Goal: Communication & Community: Participate in discussion

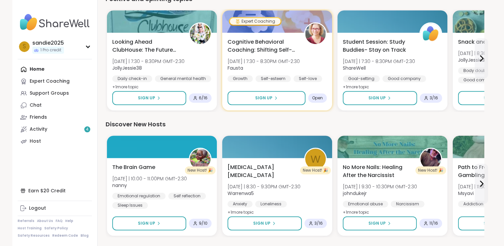
scroll to position [459, 0]
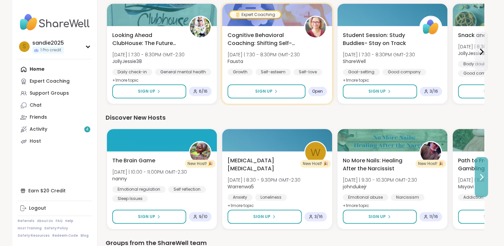
click at [480, 178] on icon at bounding box center [481, 177] width 8 height 8
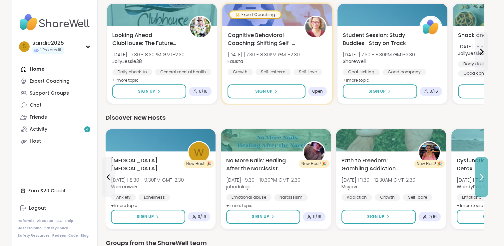
click at [481, 180] on icon at bounding box center [481, 177] width 8 height 8
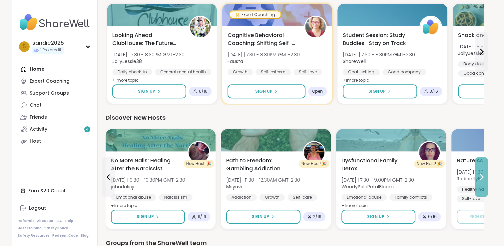
click at [481, 180] on icon at bounding box center [481, 177] width 8 height 8
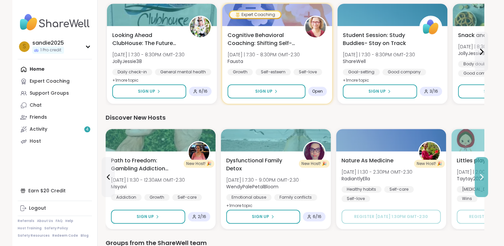
click at [481, 180] on icon at bounding box center [481, 177] width 8 height 8
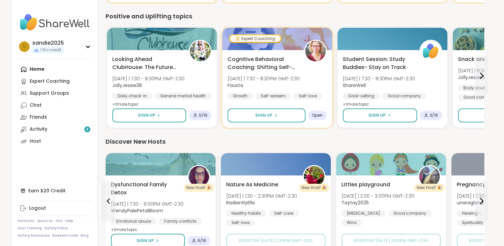
scroll to position [424, 0]
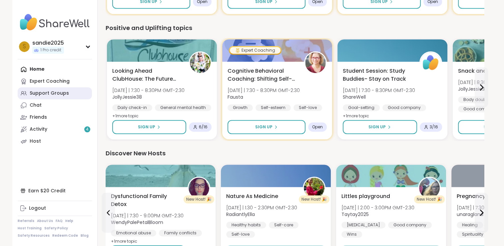
click at [64, 94] on div "Support Groups" at bounding box center [49, 93] width 39 height 7
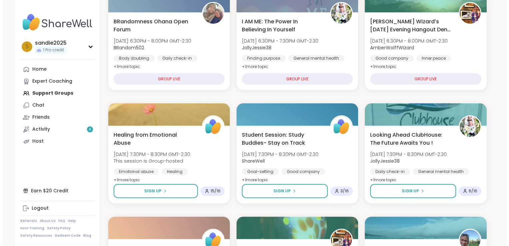
scroll to position [147, 0]
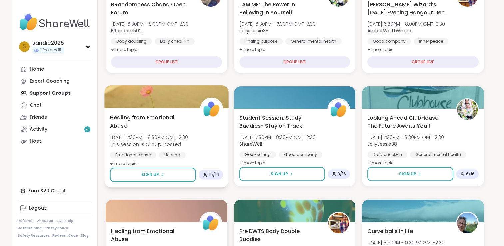
click at [131, 163] on span "+ 1 more topic" at bounding box center [123, 162] width 27 height 5
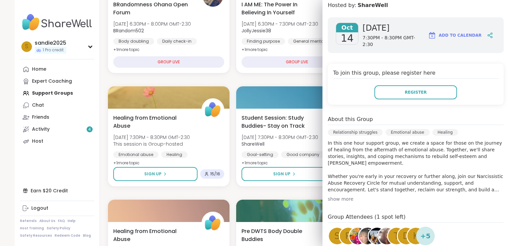
scroll to position [96, 0]
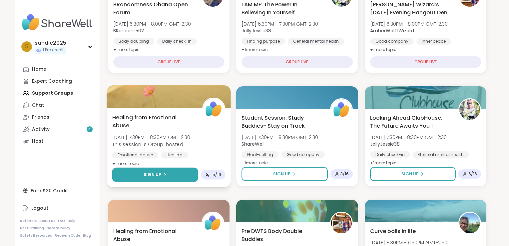
click at [167, 175] on button "Sign Up" at bounding box center [155, 174] width 86 height 14
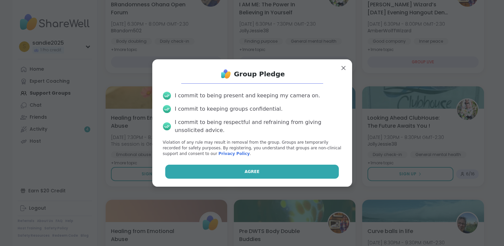
click at [196, 169] on button "Agree" at bounding box center [251, 171] width 173 height 14
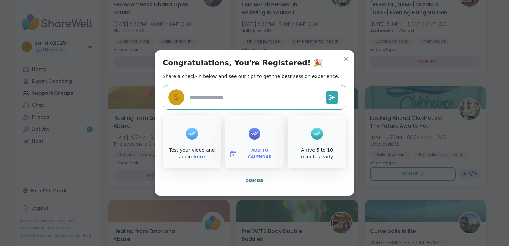
click at [202, 95] on textarea at bounding box center [255, 97] width 136 height 12
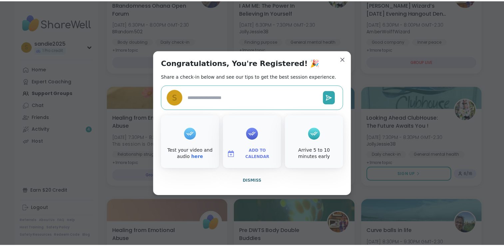
scroll to position [163, 0]
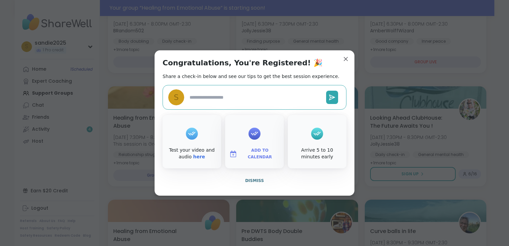
type textarea "*"
type textarea "**"
type textarea "*"
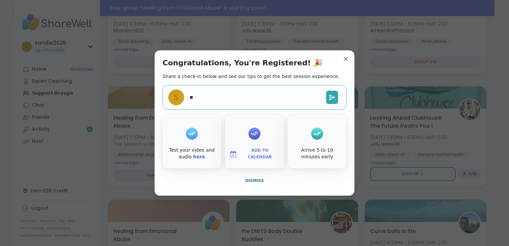
type textarea "***"
type textarea "*"
type textarea "****"
type textarea "*"
type textarea "*****"
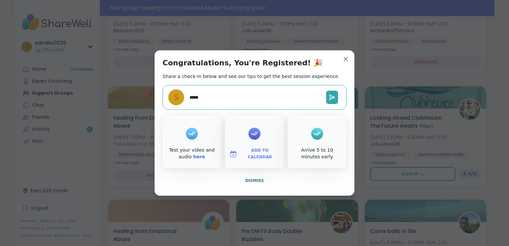
type textarea "*"
type textarea "******"
type textarea "*"
type textarea "*******"
type textarea "*"
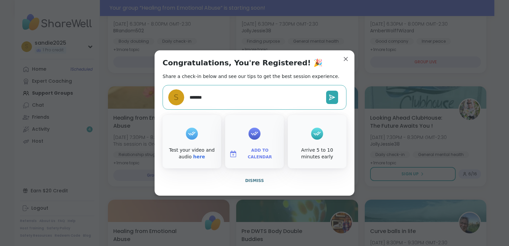
type textarea "*******"
type textarea "*"
type textarea "*********"
type textarea "*"
type textarea "**********"
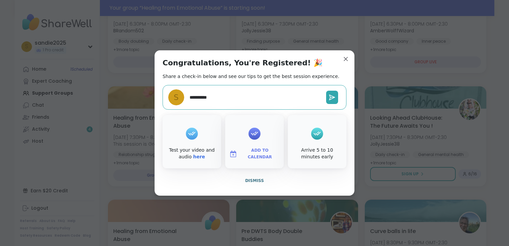
type textarea "*"
type textarea "**********"
type textarea "*"
type textarea "**********"
type textarea "*"
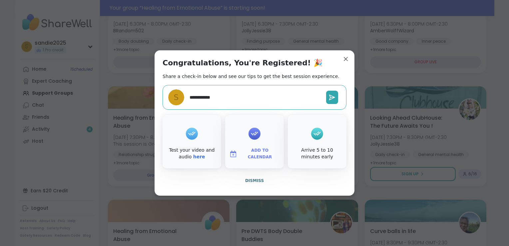
type textarea "**********"
type textarea "*"
type textarea "**********"
type textarea "*"
type textarea "**********"
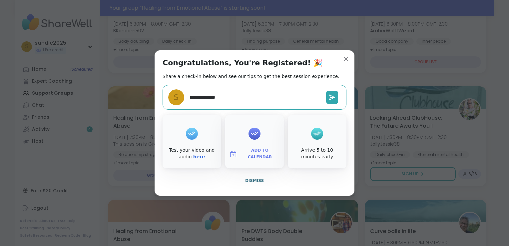
type textarea "*"
type textarea "**********"
type textarea "*"
type textarea "**********"
type textarea "*"
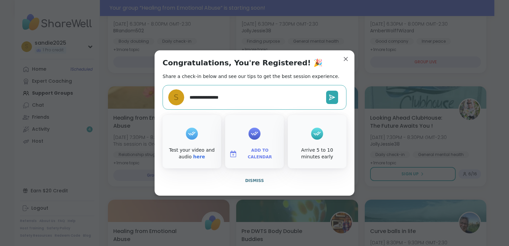
type textarea "**********"
type textarea "*"
type textarea "**********"
type textarea "*"
type textarea "**********"
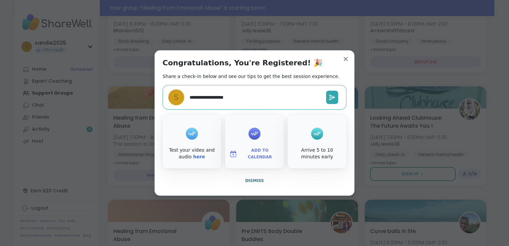
type textarea "*"
type textarea "**********"
type textarea "*"
type textarea "**********"
click at [334, 98] on button at bounding box center [332, 97] width 12 height 13
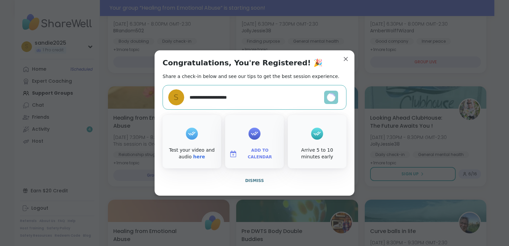
type textarea "*"
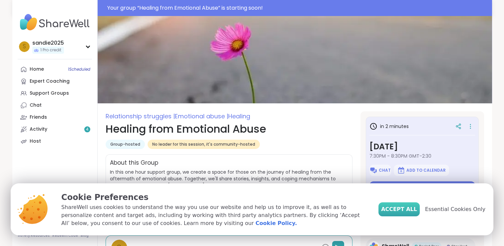
click at [404, 211] on span "Accept All" at bounding box center [399, 209] width 36 height 8
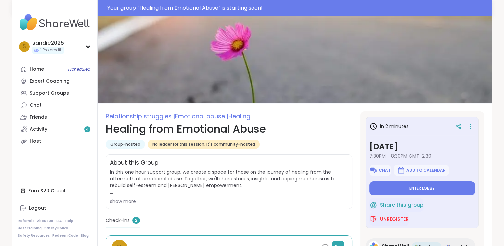
drag, startPoint x: 502, startPoint y: 85, endPoint x: 499, endPoint y: 96, distance: 12.0
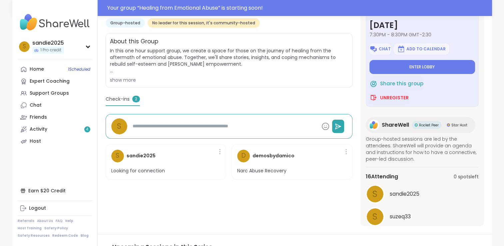
scroll to position [115, 0]
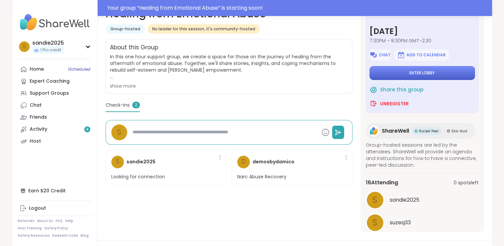
click at [438, 76] on button "Enter lobby" at bounding box center [422, 73] width 106 height 14
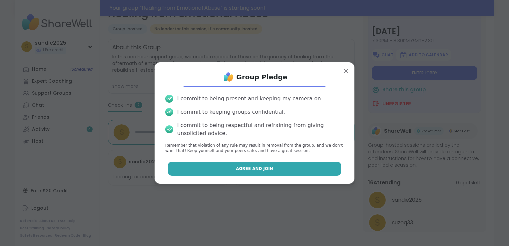
click at [251, 170] on span "Agree and Join" at bounding box center [254, 168] width 37 height 6
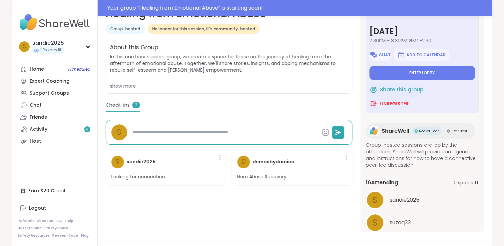
type textarea "*"
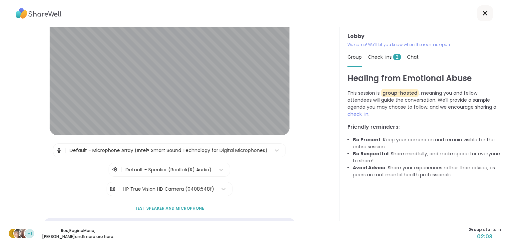
scroll to position [54, 0]
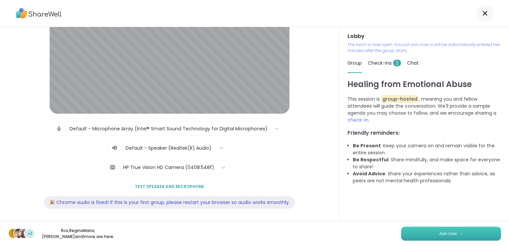
click at [430, 237] on button "Join now" at bounding box center [451, 233] width 100 height 14
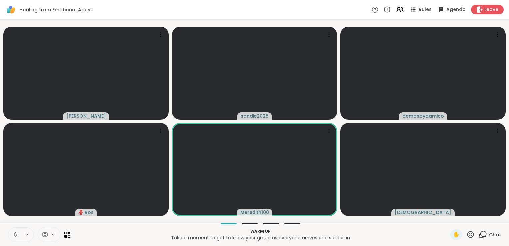
click at [14, 236] on icon at bounding box center [15, 234] width 6 height 6
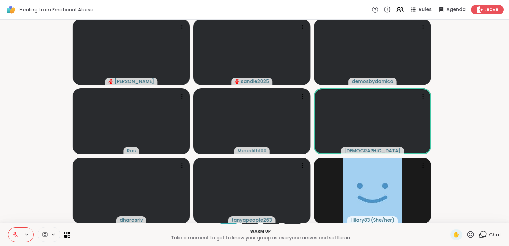
click at [14, 236] on icon at bounding box center [15, 234] width 6 height 6
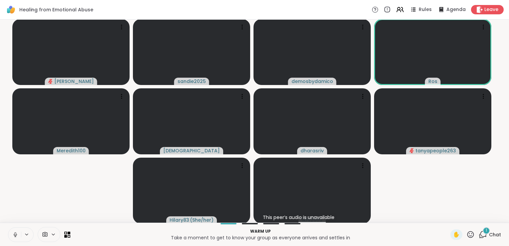
click at [482, 231] on div "1" at bounding box center [485, 230] width 7 height 7
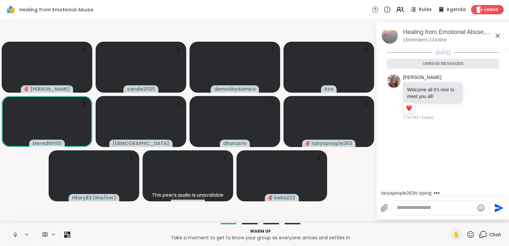
click at [448, 206] on textarea "Type your message" at bounding box center [435, 207] width 78 height 7
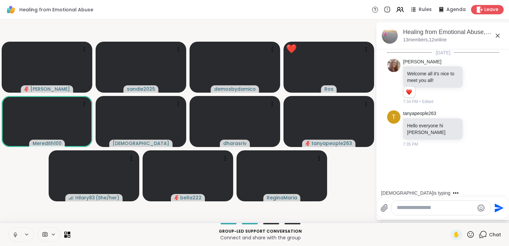
click at [12, 235] on icon at bounding box center [15, 234] width 6 height 6
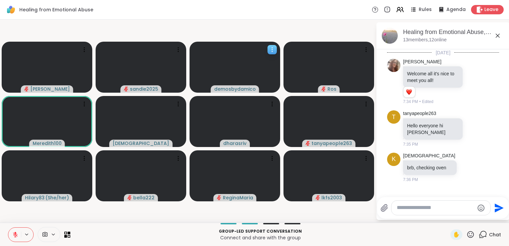
click at [271, 51] on icon at bounding box center [272, 49] width 7 height 7
click at [262, 57] on div "View Profile" at bounding box center [246, 56] width 50 height 11
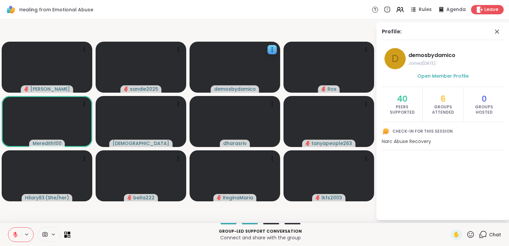
click at [289, 33] on video-player-container "dodi sandie2025 demosbydamico Ros Meredith100 kristiclark dharasriv tanyapeople…" at bounding box center [187, 120] width 367 height 197
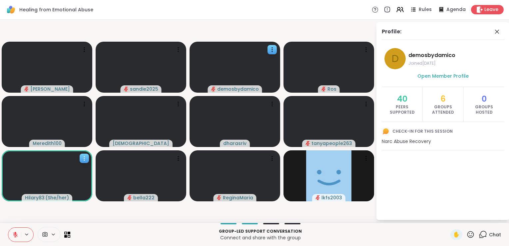
click at [85, 156] on icon at bounding box center [84, 158] width 7 height 7
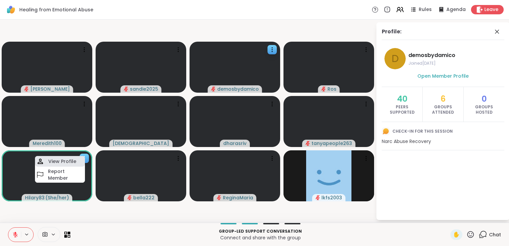
click at [80, 161] on div "View Profile" at bounding box center [60, 161] width 50 height 11
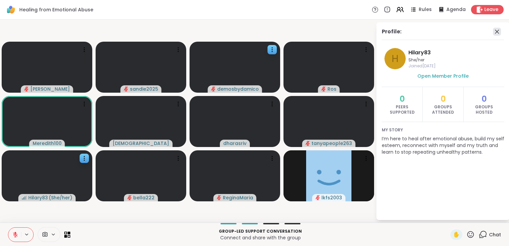
click at [497, 32] on icon at bounding box center [497, 32] width 8 height 8
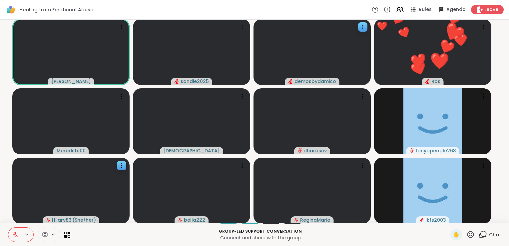
click at [466, 234] on icon at bounding box center [470, 234] width 8 height 8
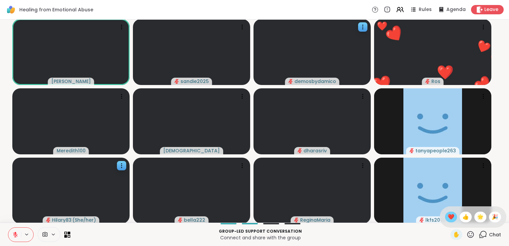
click at [447, 218] on span "❤️" at bounding box center [450, 217] width 7 height 8
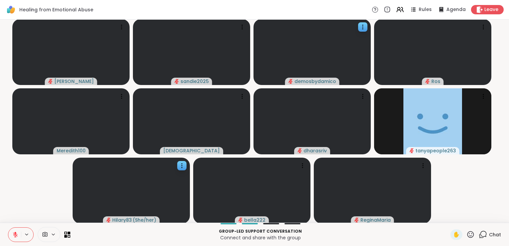
click at [15, 238] on button at bounding box center [14, 234] width 13 height 14
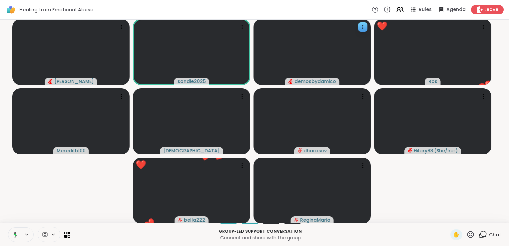
click at [15, 232] on icon at bounding box center [16, 234] width 4 height 6
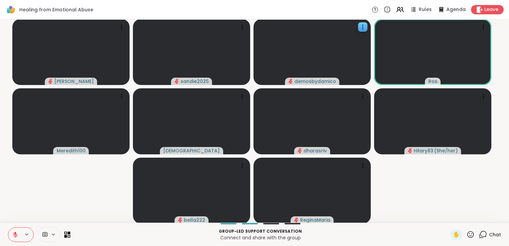
click at [480, 236] on icon at bounding box center [483, 234] width 6 height 6
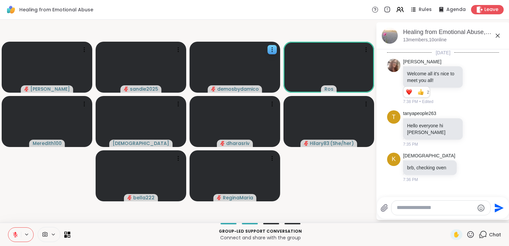
click at [412, 211] on textarea "Type your message" at bounding box center [435, 207] width 78 height 7
type textarea "**********"
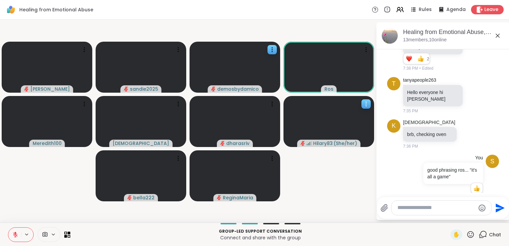
scroll to position [43, 0]
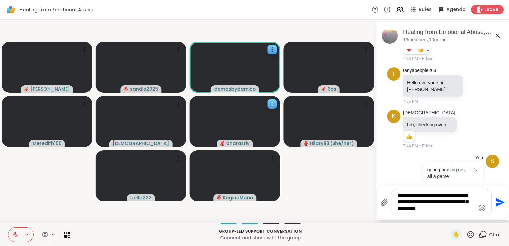
type textarea "**********"
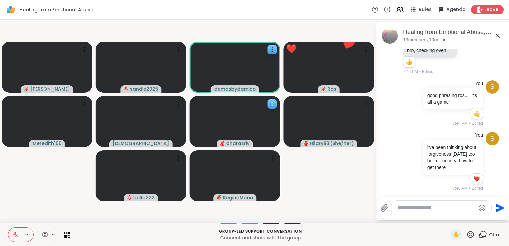
scroll to position [166, 0]
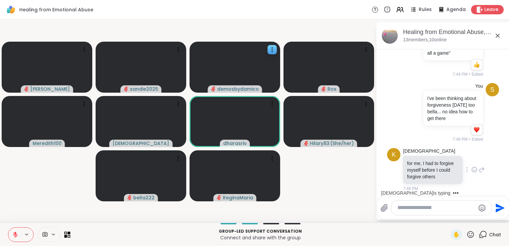
click at [451, 176] on p "for me, I had to forgive myself before I could forgive others" at bounding box center [433, 170] width 52 height 20
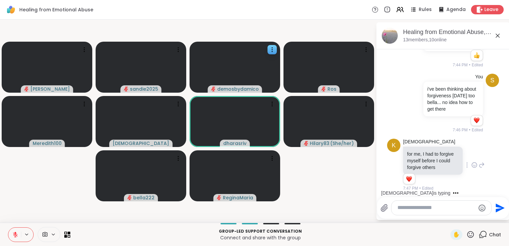
scroll to position [217, 0]
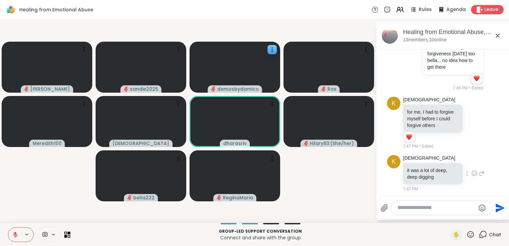
click at [471, 172] on icon at bounding box center [474, 173] width 6 height 7
click at [471, 159] on div "Select Reaction: Heart" at bounding box center [474, 162] width 6 height 6
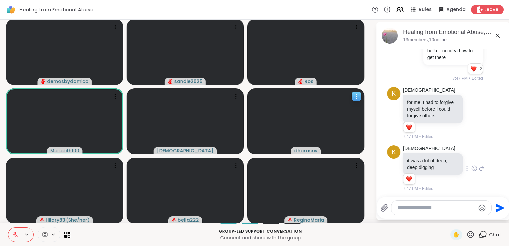
click at [356, 95] on icon at bounding box center [356, 96] width 7 height 7
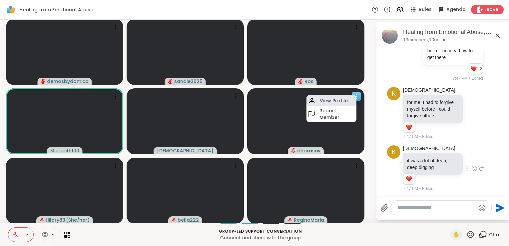
click at [345, 103] on h4 "View Profile" at bounding box center [334, 100] width 28 height 7
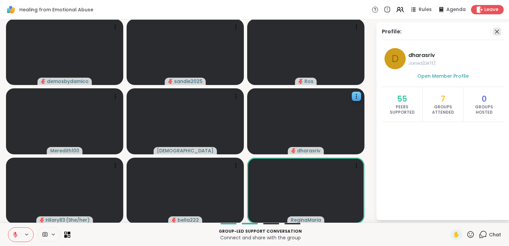
click at [495, 32] on icon at bounding box center [497, 32] width 4 height 4
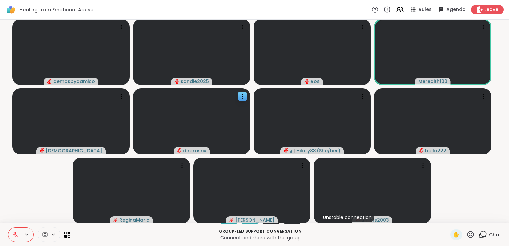
click at [15, 236] on icon at bounding box center [15, 234] width 6 height 6
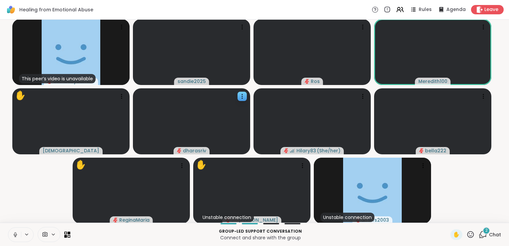
click at [16, 235] on icon at bounding box center [15, 234] width 6 height 6
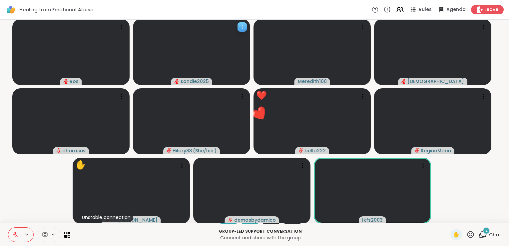
click at [238, 26] on div at bounding box center [241, 26] width 9 height 9
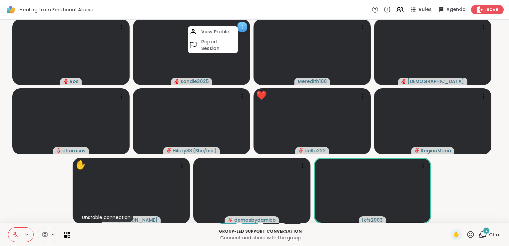
click at [229, 67] on video at bounding box center [191, 52] width 117 height 66
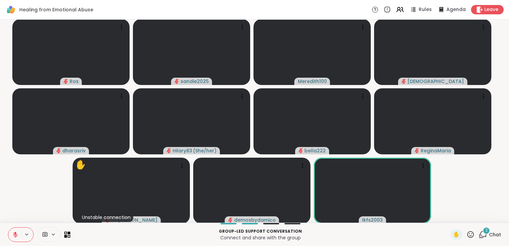
click at [466, 236] on icon at bounding box center [470, 234] width 8 height 8
click at [462, 219] on span "👍" at bounding box center [465, 217] width 7 height 8
click at [485, 232] on span "3" at bounding box center [486, 230] width 2 height 6
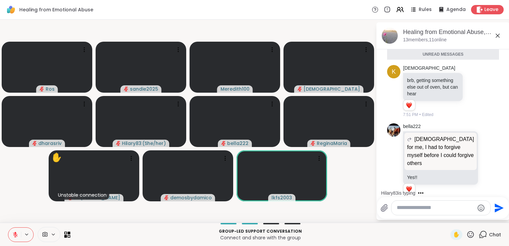
scroll to position [378, 0]
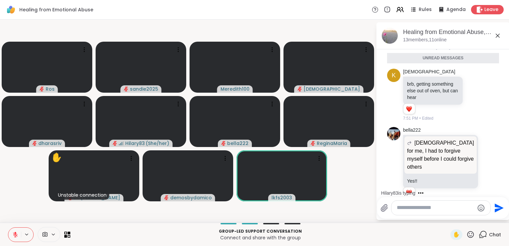
click at [498, 35] on icon at bounding box center [497, 36] width 8 height 8
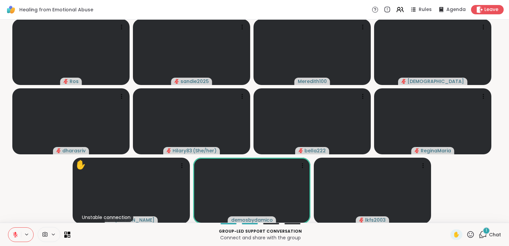
click at [480, 235] on icon at bounding box center [482, 234] width 8 height 8
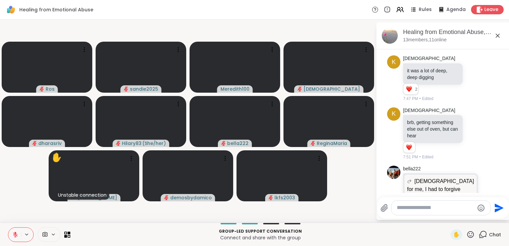
scroll to position [301, 0]
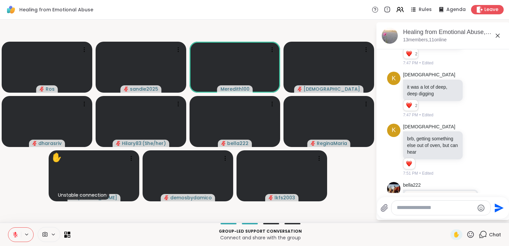
click at [498, 35] on icon at bounding box center [497, 36] width 8 height 8
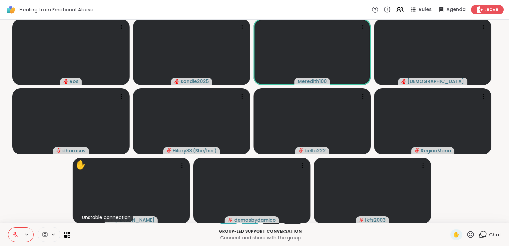
click at [15, 233] on icon at bounding box center [15, 234] width 6 height 6
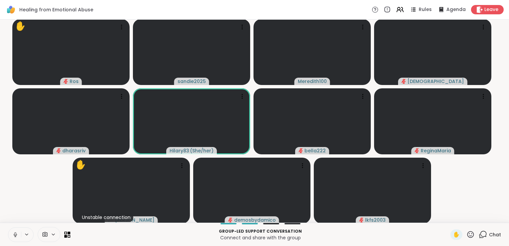
click at [13, 234] on icon at bounding box center [15, 234] width 6 height 6
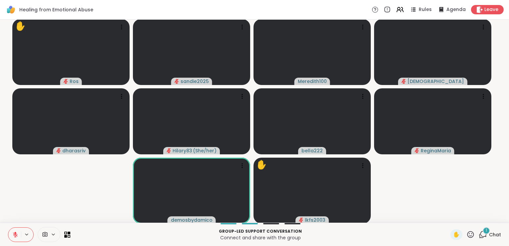
click at [478, 233] on icon at bounding box center [482, 234] width 8 height 8
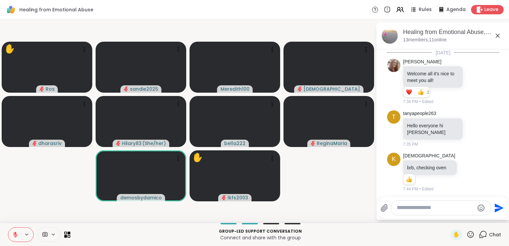
scroll to position [592, 0]
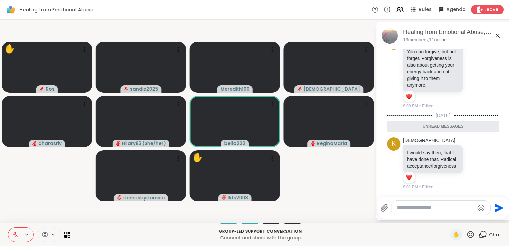
click at [497, 35] on icon at bounding box center [497, 36] width 8 height 8
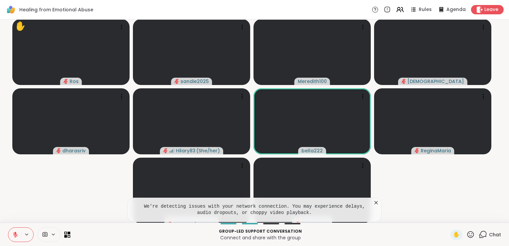
click at [372, 202] on icon at bounding box center [375, 202] width 7 height 7
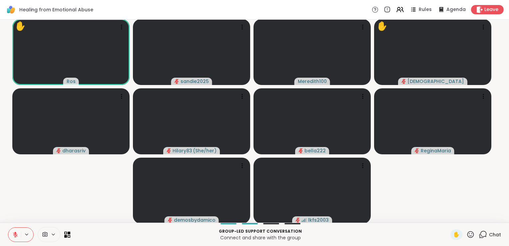
click at [478, 237] on icon at bounding box center [482, 234] width 8 height 8
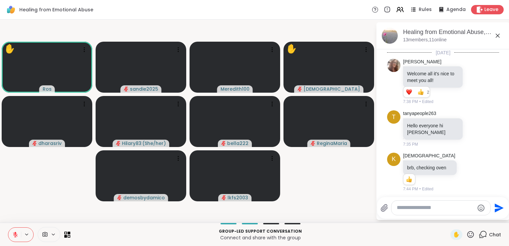
scroll to position [570, 0]
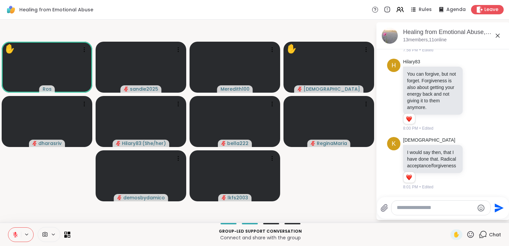
click at [436, 207] on textarea "Type your message" at bounding box center [435, 207] width 78 height 7
type textarea "**********"
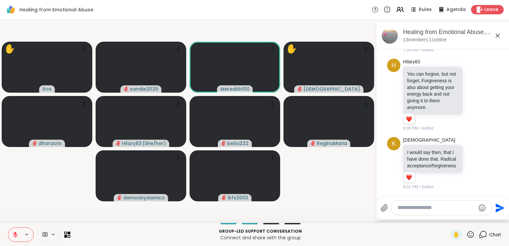
scroll to position [612, 0]
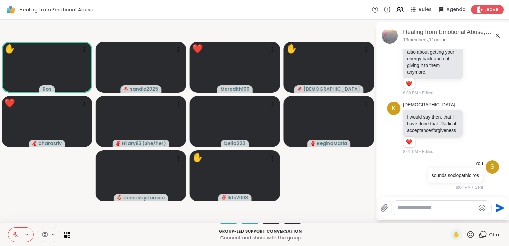
click at [467, 237] on icon at bounding box center [470, 234] width 7 height 7
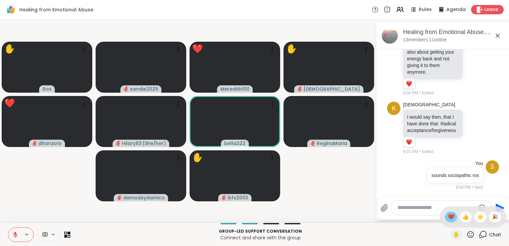
click at [447, 219] on span "❤️" at bounding box center [450, 217] width 7 height 8
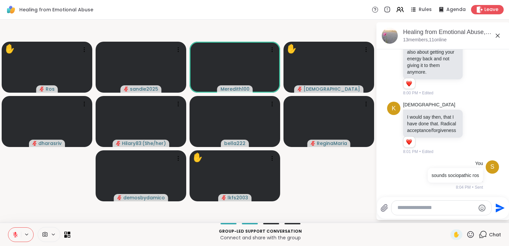
click at [13, 234] on icon at bounding box center [15, 234] width 6 height 6
click at [16, 234] on icon at bounding box center [15, 233] width 2 height 3
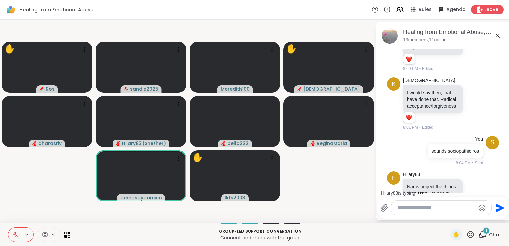
scroll to position [694, 0]
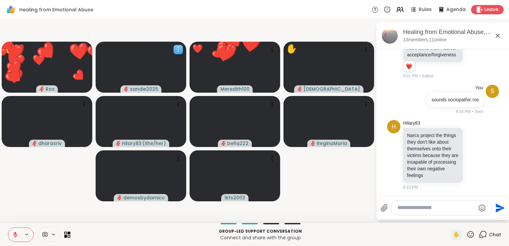
click at [175, 50] on icon at bounding box center [178, 49] width 7 height 7
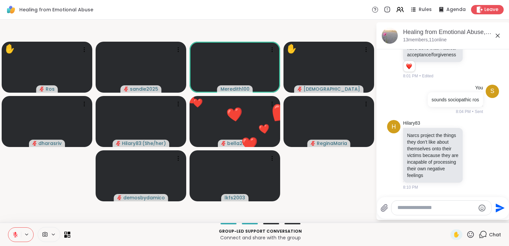
click at [478, 235] on icon at bounding box center [482, 234] width 8 height 8
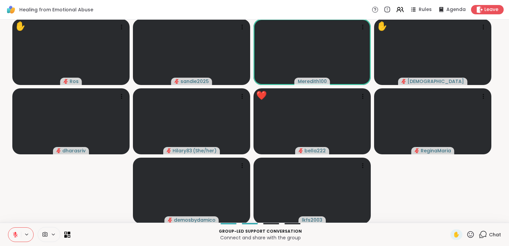
click at [481, 236] on icon at bounding box center [483, 234] width 6 height 6
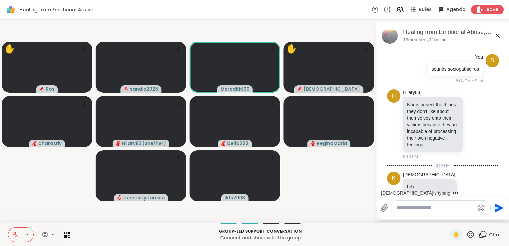
scroll to position [736, 0]
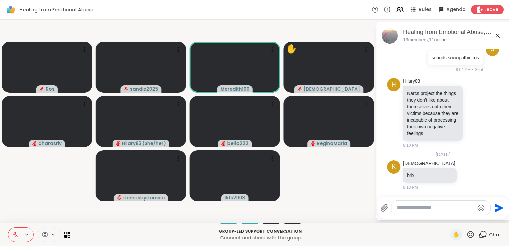
click at [12, 235] on icon at bounding box center [15, 234] width 6 height 6
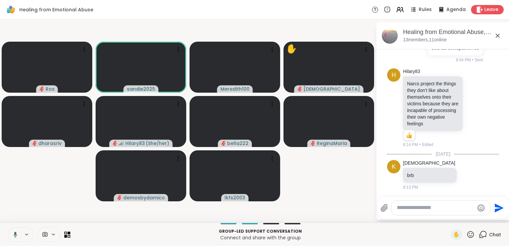
scroll to position [755, 0]
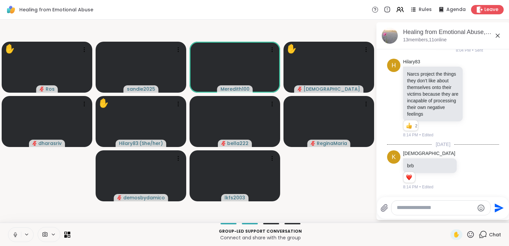
click at [15, 235] on icon at bounding box center [15, 234] width 3 height 2
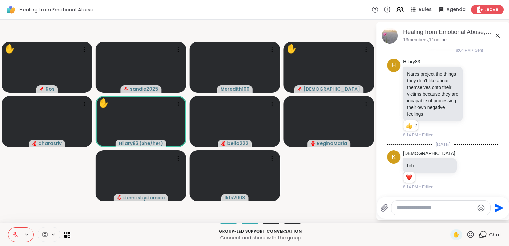
drag, startPoint x: 13, startPoint y: 235, endPoint x: 0, endPoint y: 210, distance: 28.9
click at [0, 210] on div "✋ Ros sandie2025 Meredith100 ✋ kristiclark dharasriv ✋ Hilary83 ( She/her ) bel…" at bounding box center [254, 121] width 509 height 203
click at [402, 208] on textarea "Type your message" at bounding box center [435, 207] width 78 height 7
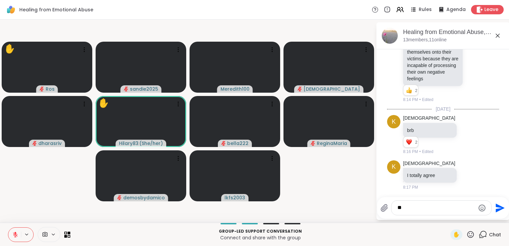
type textarea "*"
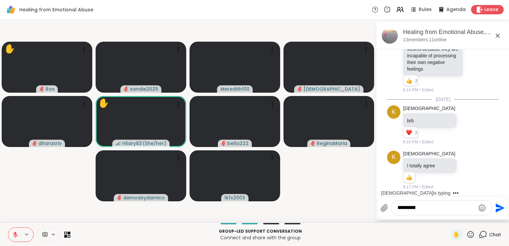
scroll to position [835, 0]
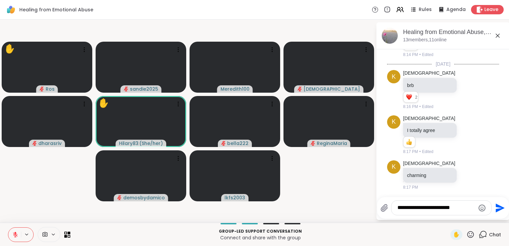
type textarea "**********"
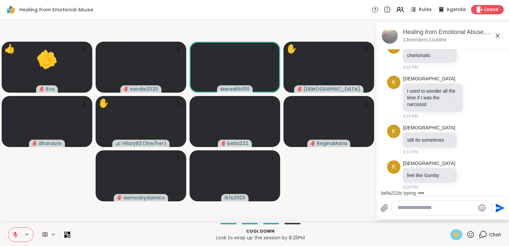
scroll to position [1041, 0]
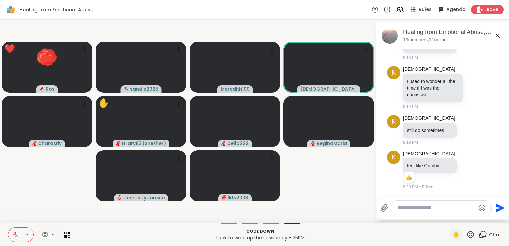
click at [419, 208] on textarea "Type your message" at bounding box center [436, 207] width 78 height 7
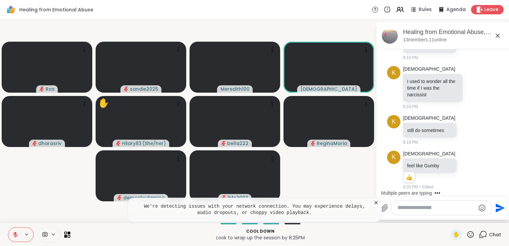
click at [449, 209] on textarea "Type your message" at bounding box center [436, 207] width 78 height 7
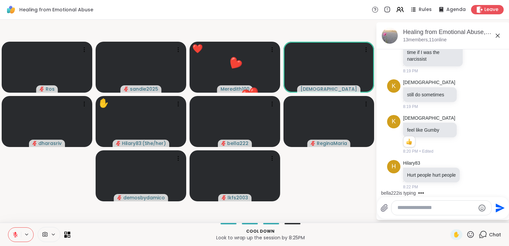
scroll to position [1093, 0]
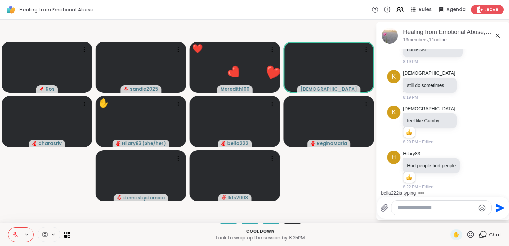
type textarea "*"
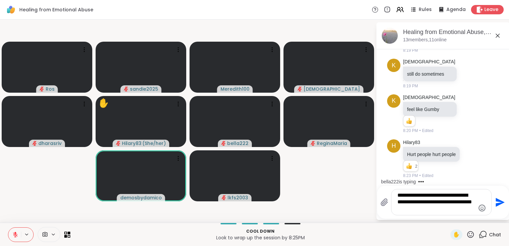
type textarea "**********"
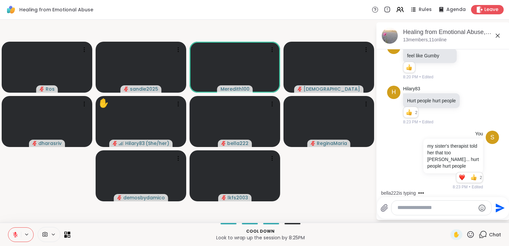
scroll to position [1219, 0]
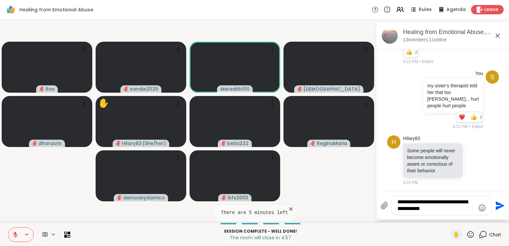
type textarea "**********"
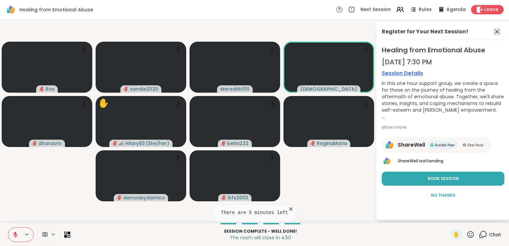
click at [497, 33] on icon at bounding box center [497, 32] width 8 height 8
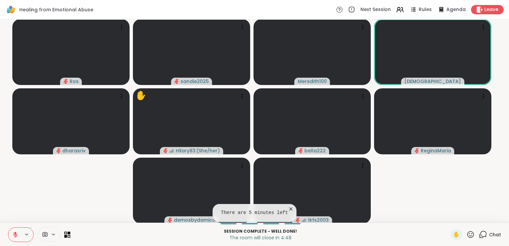
click at [479, 235] on icon at bounding box center [482, 234] width 8 height 8
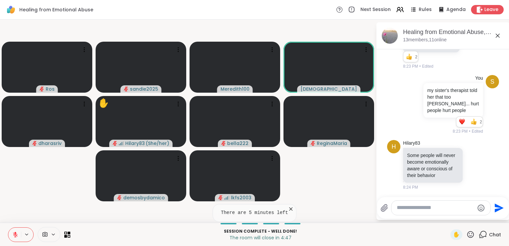
scroll to position [1213, 0]
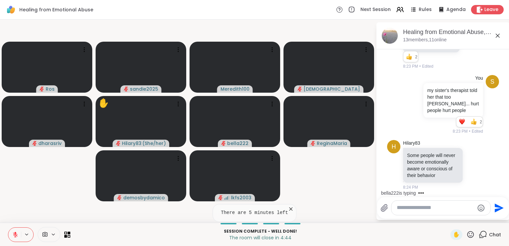
click at [406, 210] on textarea "Type your message" at bounding box center [435, 207] width 78 height 7
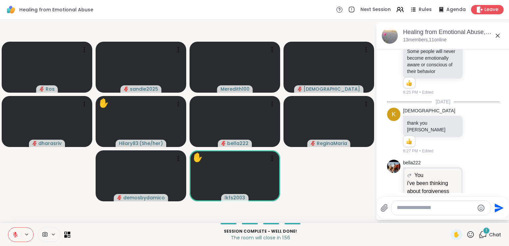
scroll to position [1415, 0]
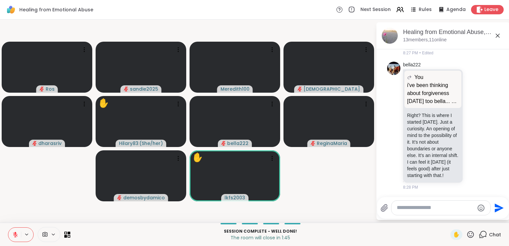
click at [466, 235] on icon at bounding box center [470, 234] width 8 height 8
click at [447, 213] on span "❤️" at bounding box center [450, 217] width 7 height 8
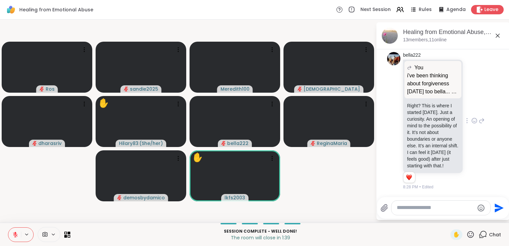
scroll to position [1424, 0]
click at [428, 209] on textarea "Type your message" at bounding box center [435, 207] width 78 height 7
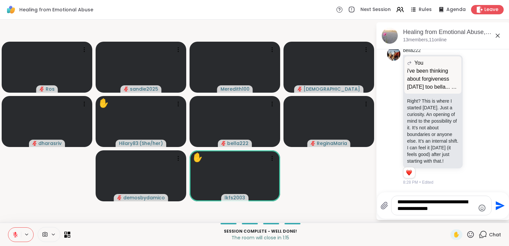
type textarea "**********"
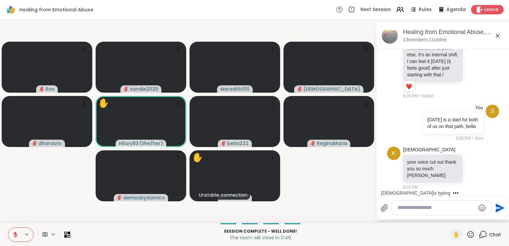
scroll to position [1521, 0]
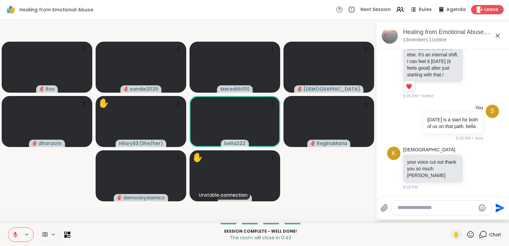
click at [437, 208] on textarea "Type your message" at bounding box center [436, 207] width 78 height 7
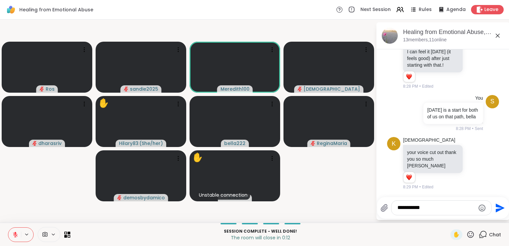
click at [466, 235] on icon at bounding box center [470, 234] width 8 height 8
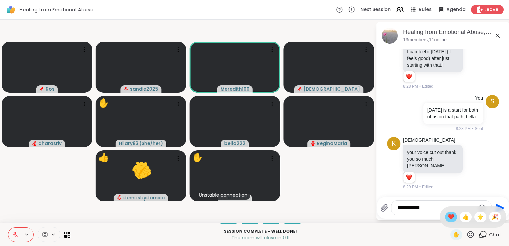
click at [447, 218] on span "❤️" at bounding box center [450, 217] width 7 height 8
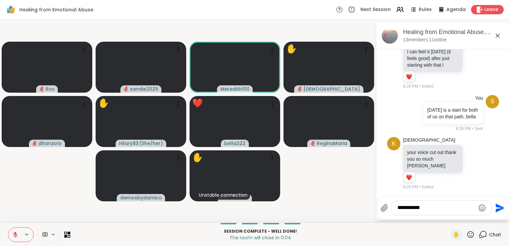
click at [424, 211] on textarea "**********" at bounding box center [436, 207] width 78 height 7
type textarea "**********"
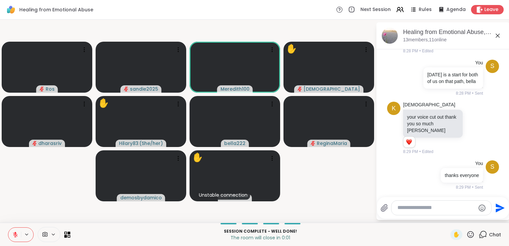
scroll to position [1566, 0]
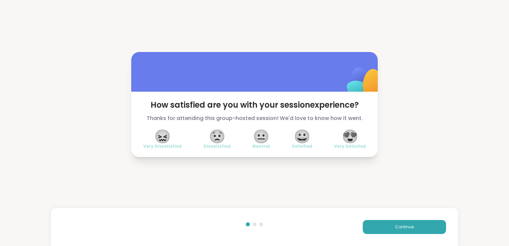
click at [299, 134] on span "😀" at bounding box center [302, 136] width 17 height 12
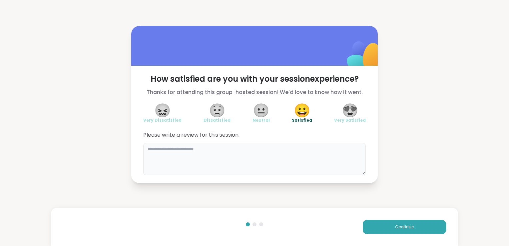
click at [316, 169] on textarea at bounding box center [254, 159] width 222 height 32
type textarea "**********"
click at [382, 227] on button "Continue" at bounding box center [403, 227] width 83 height 14
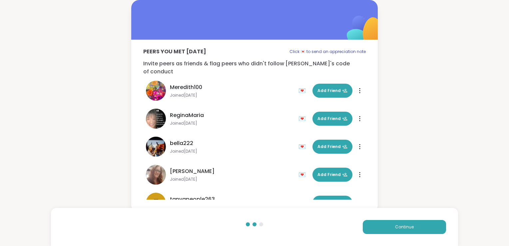
scroll to position [32, 0]
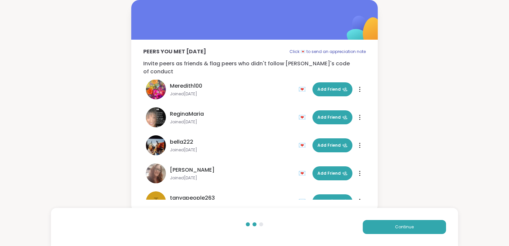
click at [298, 140] on div "💌" at bounding box center [303, 145] width 10 height 11
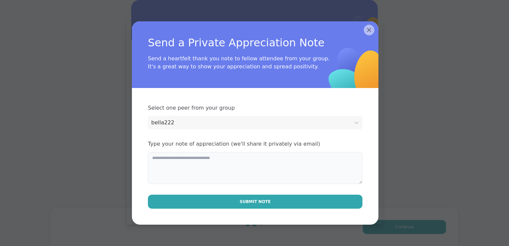
click at [277, 168] on textarea at bounding box center [255, 168] width 214 height 32
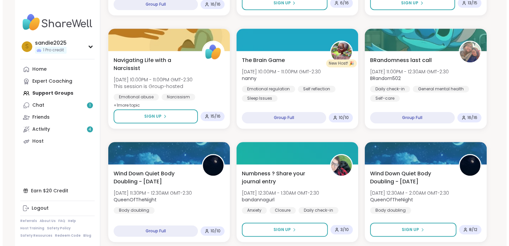
scroll to position [659, 0]
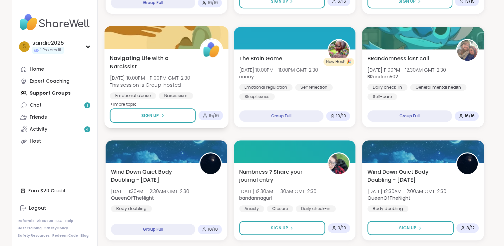
click at [169, 77] on span "Tue, Oct 14 | 10:00PM - 11:00PM GMT-2:30" at bounding box center [150, 78] width 81 height 7
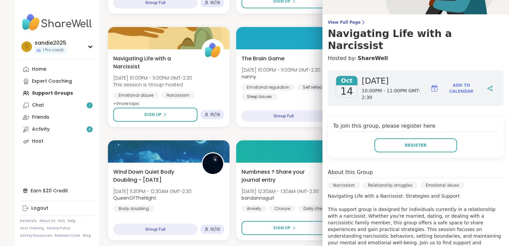
scroll to position [114, 0]
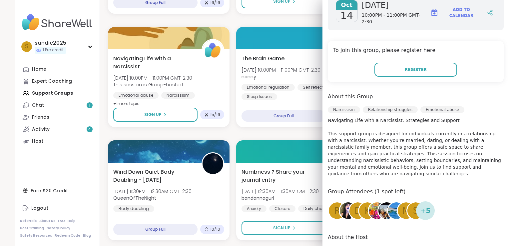
click at [334, 204] on span "R" at bounding box center [337, 210] width 6 height 13
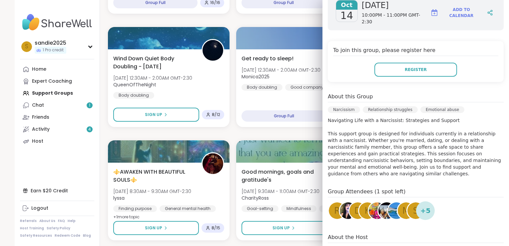
drag, startPoint x: 501, startPoint y: 75, endPoint x: 487, endPoint y: 53, distance: 25.9
click at [487, 63] on div "Register" at bounding box center [415, 70] width 165 height 14
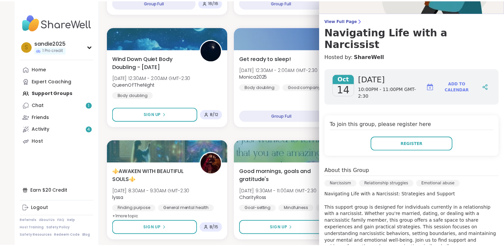
scroll to position [0, 0]
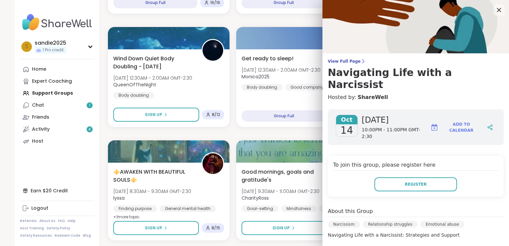
click at [494, 9] on icon at bounding box center [498, 10] width 8 height 8
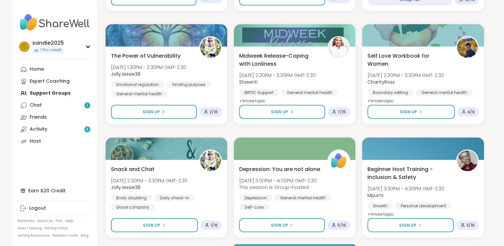
scroll to position [1246, 0]
